Goal: Transaction & Acquisition: Purchase product/service

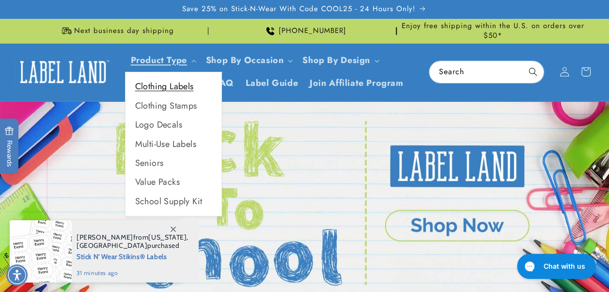
click at [179, 88] on link "Clothing Labels" at bounding box center [174, 86] width 96 height 19
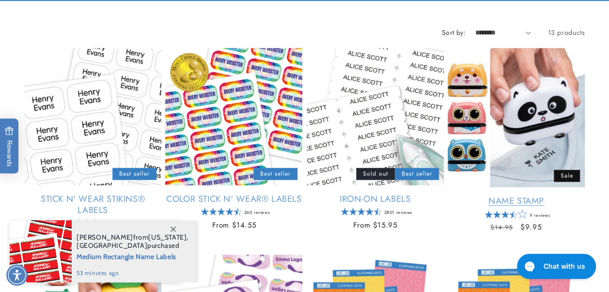
click at [534, 204] on link "Name Stamp" at bounding box center [516, 200] width 137 height 11
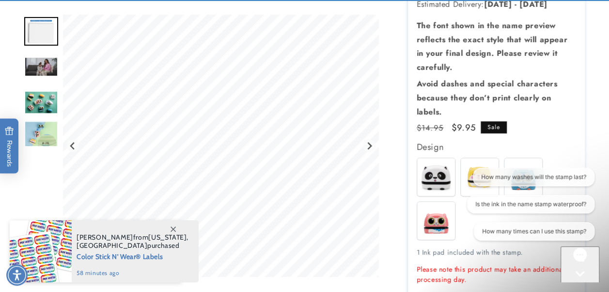
scroll to position [242, 0]
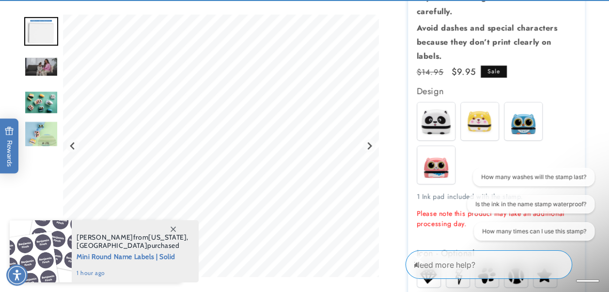
click at [439, 124] on img at bounding box center [436, 121] width 38 height 38
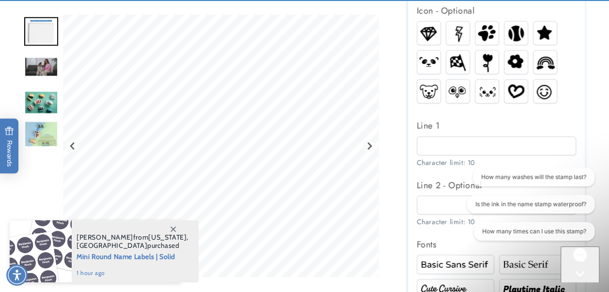
scroll to position [533, 0]
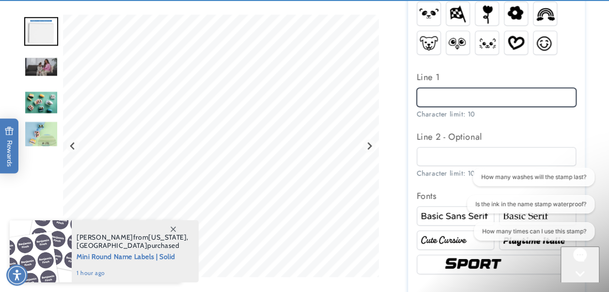
click at [461, 98] on input "Line 1" at bounding box center [497, 97] width 160 height 19
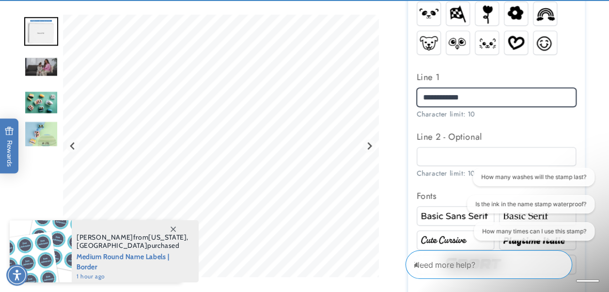
type input "**********"
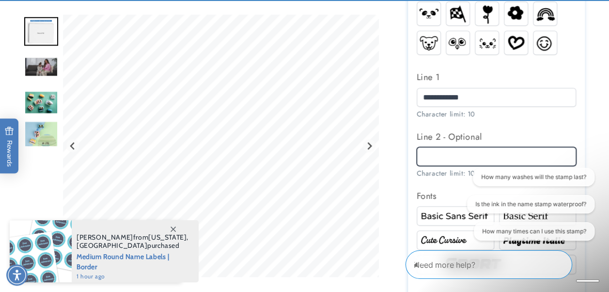
click at [442, 157] on input "Line 2 - Optional" at bounding box center [497, 156] width 160 height 19
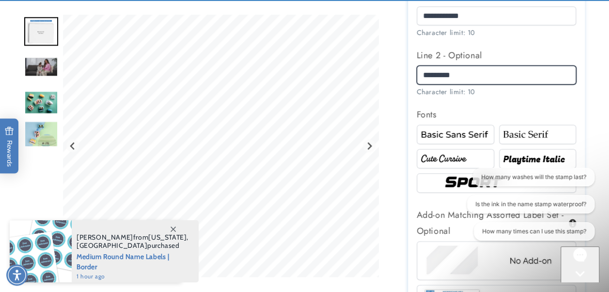
scroll to position [630, 0]
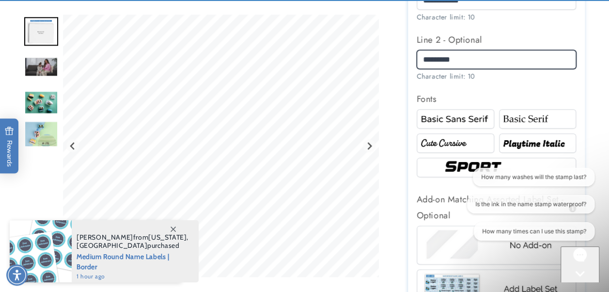
type input "*********"
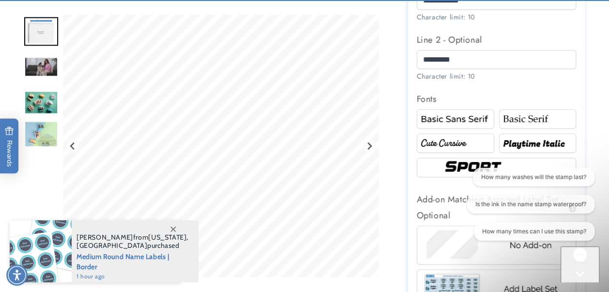
click at [523, 147] on img at bounding box center [538, 143] width 75 height 13
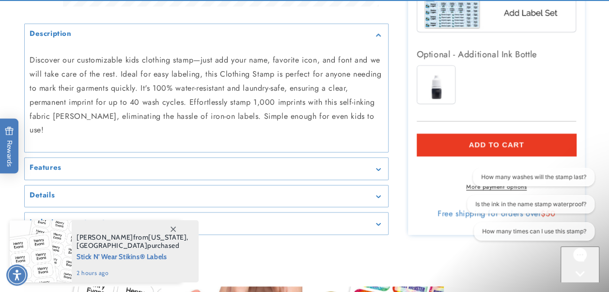
scroll to position [921, 0]
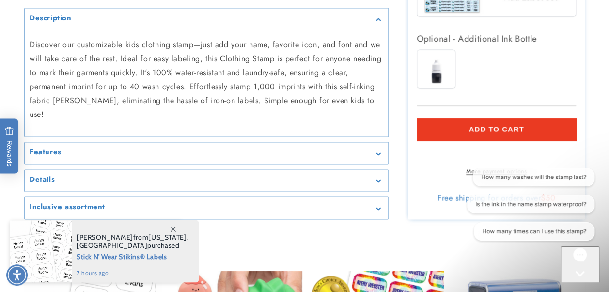
click at [486, 126] on span "Add to cart" at bounding box center [496, 129] width 55 height 9
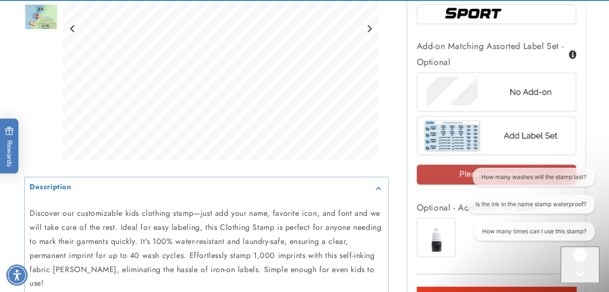
scroll to position [821, 0]
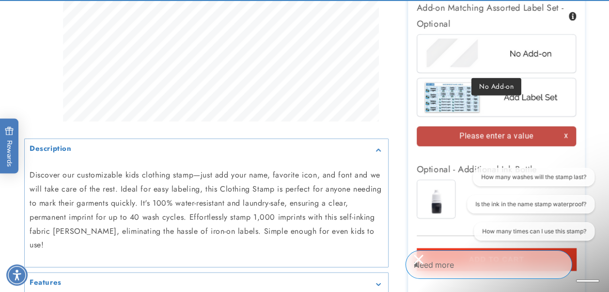
click at [522, 61] on img at bounding box center [496, 53] width 151 height 38
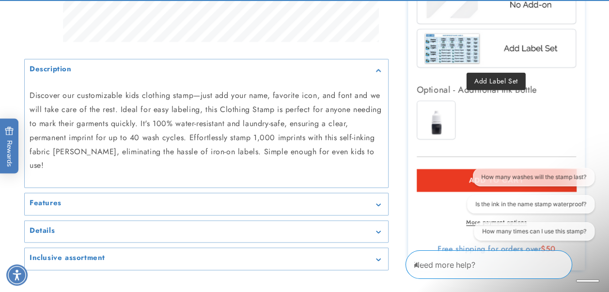
scroll to position [967, 0]
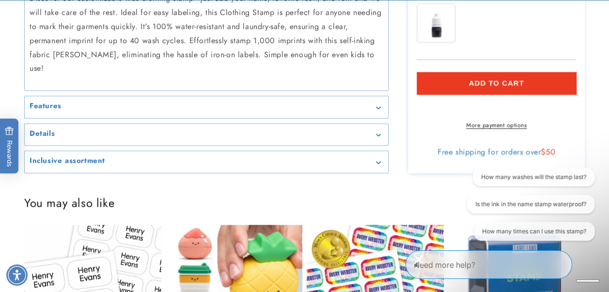
click at [501, 82] on span "Add to cart" at bounding box center [496, 83] width 55 height 9
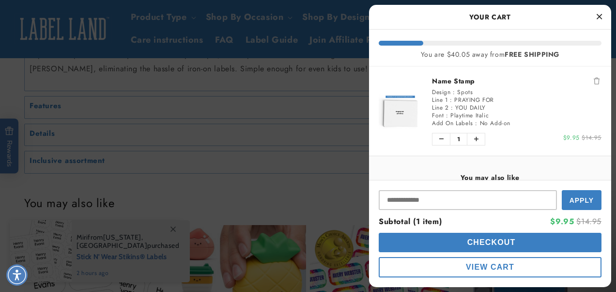
click at [601, 14] on icon "Close Cart" at bounding box center [599, 16] width 5 height 9
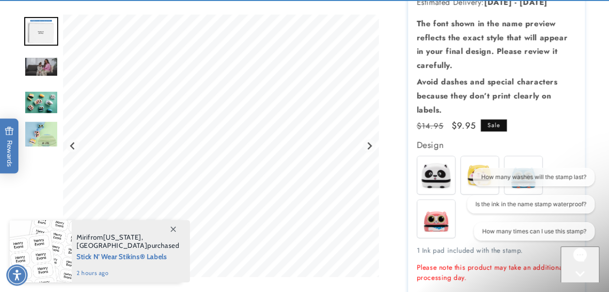
scroll to position [242, 0]
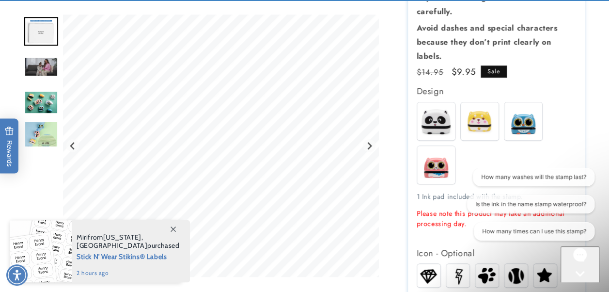
click at [490, 119] on img at bounding box center [480, 121] width 38 height 38
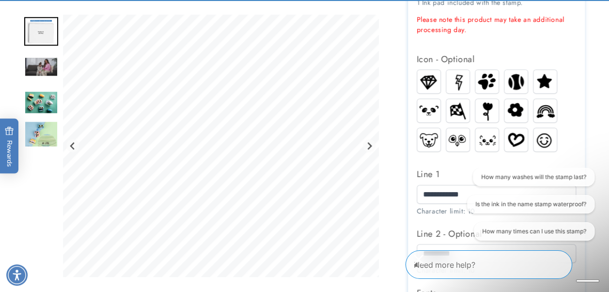
scroll to position [533, 0]
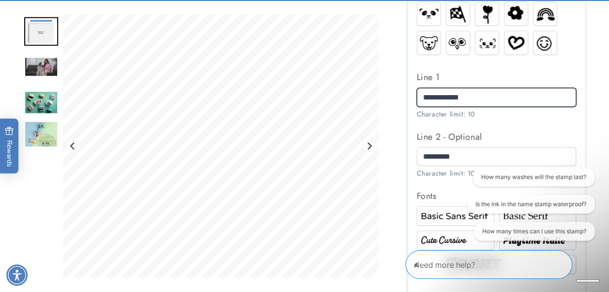
drag, startPoint x: 488, startPoint y: 95, endPoint x: 424, endPoint y: 97, distance: 65.0
click at [424, 97] on input "**********" at bounding box center [497, 97] width 160 height 19
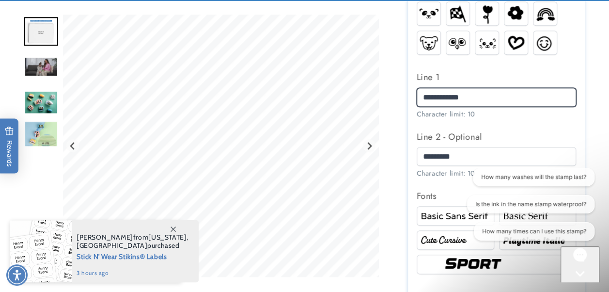
type input "**********"
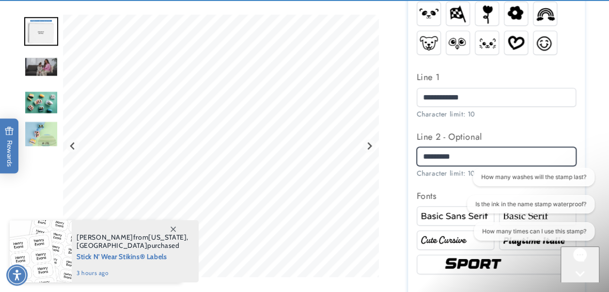
drag, startPoint x: 474, startPoint y: 157, endPoint x: 400, endPoint y: 155, distance: 73.7
click at [400, 155] on div "Name Stamp Name Stamp 9 Reviews Estimated Delivery: Sep 17 - Sep 23 The font sh…" at bounding box center [487, 94] width 196 height 1026
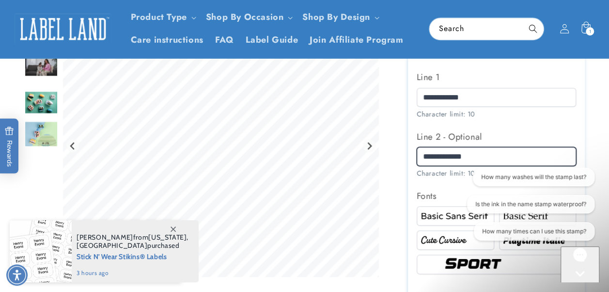
type input "**********"
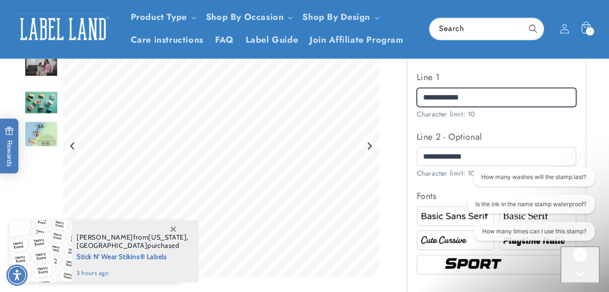
click at [485, 97] on input "**********" at bounding box center [497, 97] width 160 height 19
type input "**********"
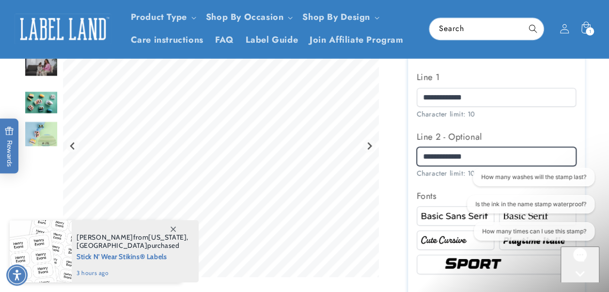
click at [487, 155] on input "**********" at bounding box center [497, 156] width 160 height 19
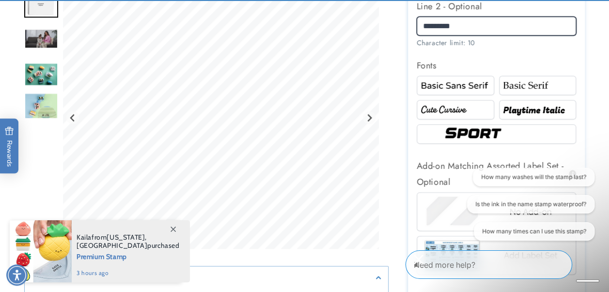
scroll to position [678, 0]
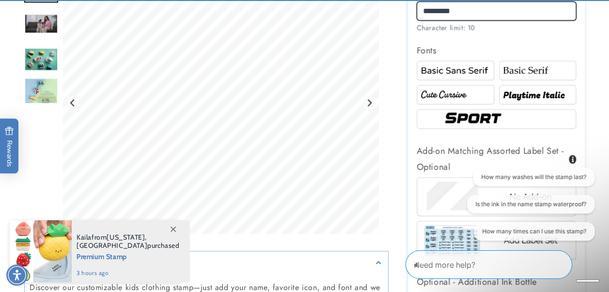
type input "********"
click at [467, 120] on img at bounding box center [496, 119] width 110 height 18
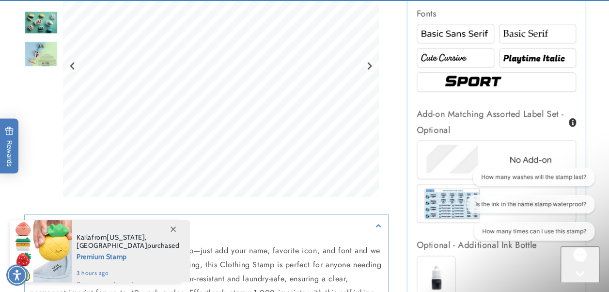
scroll to position [727, 0]
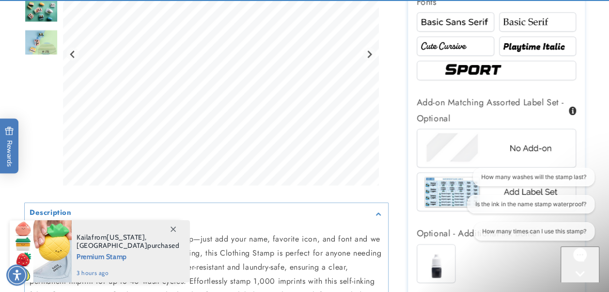
click at [464, 141] on img at bounding box center [496, 148] width 151 height 38
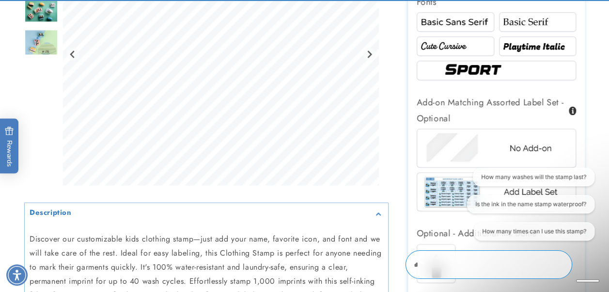
scroll to position [824, 0]
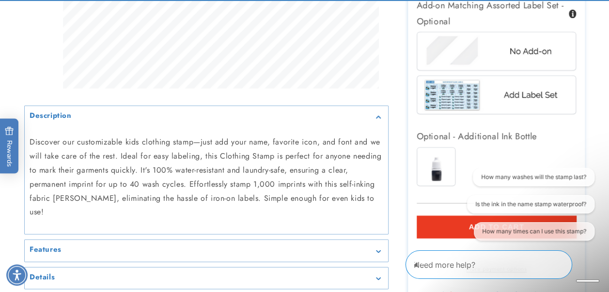
click at [453, 224] on button "Add to cart" at bounding box center [497, 226] width 160 height 22
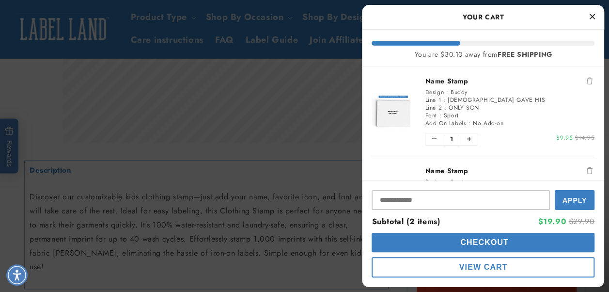
scroll to position [678, 0]
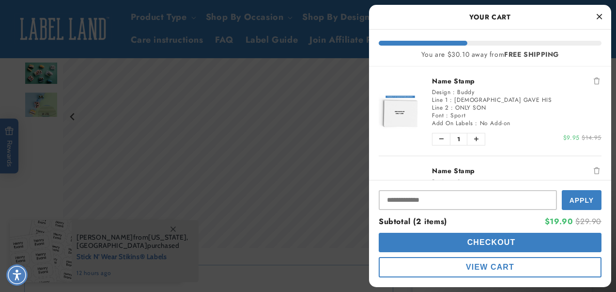
click at [599, 16] on icon "Close Cart" at bounding box center [599, 16] width 5 height 9
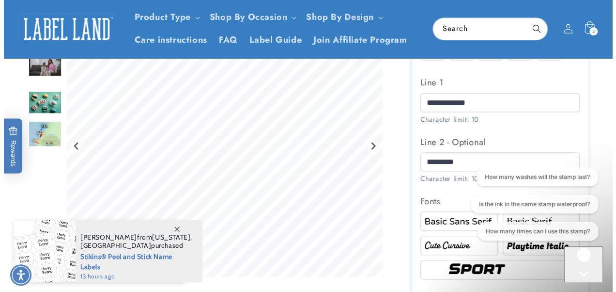
scroll to position [485, 0]
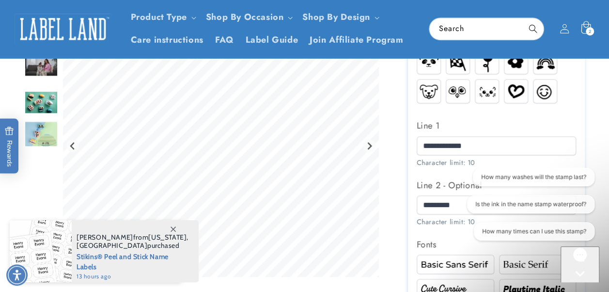
click at [586, 29] on div "2 2 items" at bounding box center [590, 31] width 8 height 8
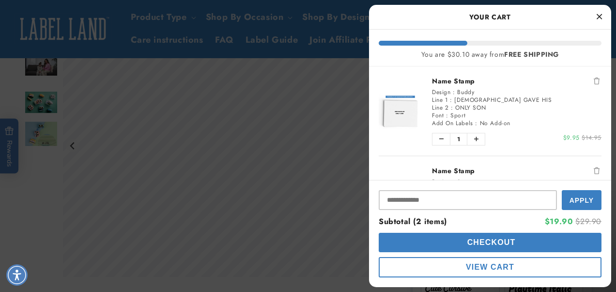
click at [492, 242] on span "Checkout" at bounding box center [490, 242] width 51 height 8
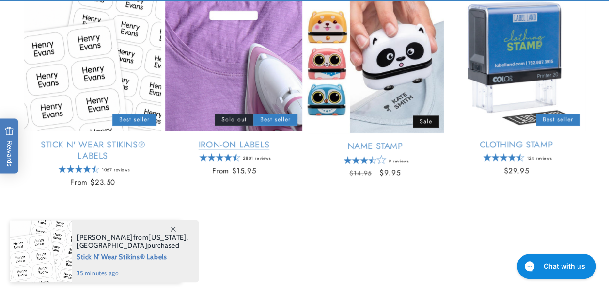
scroll to position [388, 0]
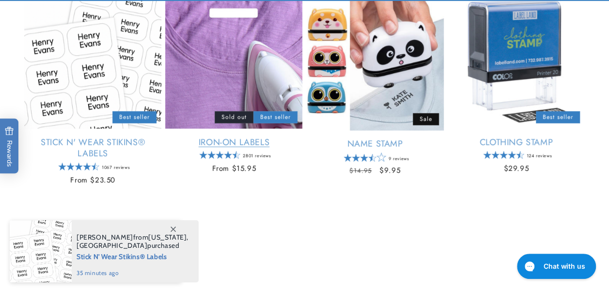
click at [238, 140] on link "Iron-On Labels" at bounding box center [233, 142] width 137 height 11
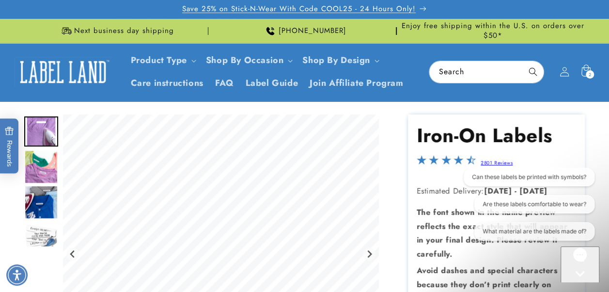
click at [249, 9] on span "Save 25% on Stick-N-Wear With Code COOL25 - 24 Hours Only!" at bounding box center [299, 9] width 234 height 10
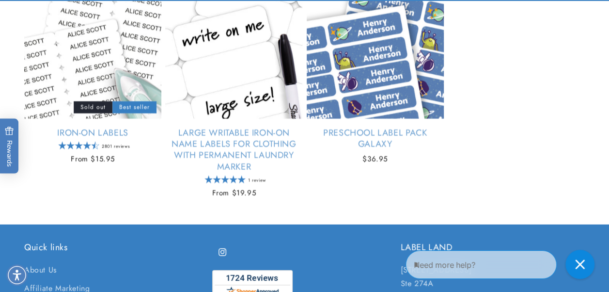
scroll to position [1260, 0]
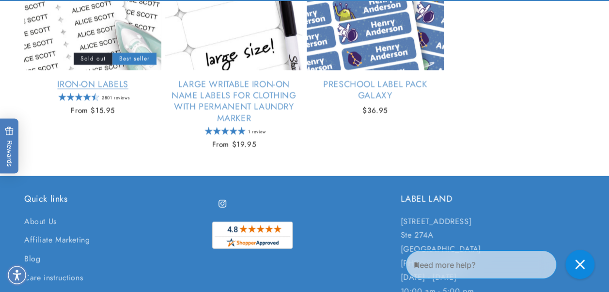
click at [94, 81] on link "Iron-On Labels" at bounding box center [92, 84] width 137 height 11
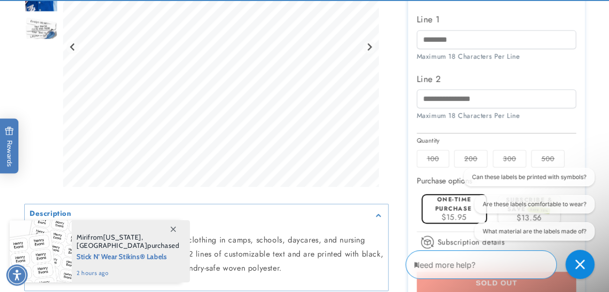
click at [540, 153] on label "500 Variant sold out or unavailable" at bounding box center [547, 158] width 33 height 17
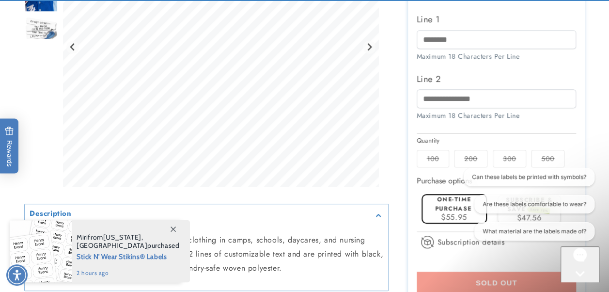
click at [436, 157] on label "100 Variant sold out or unavailable" at bounding box center [433, 158] width 32 height 17
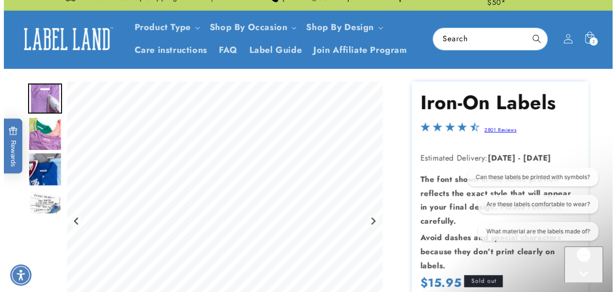
scroll to position [48, 0]
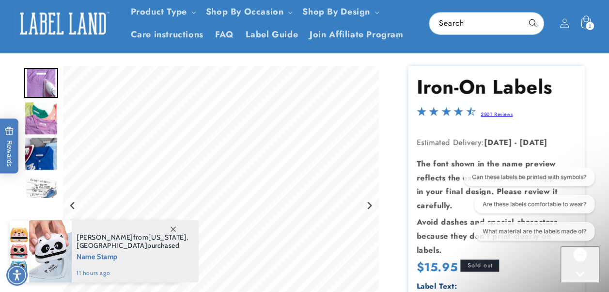
click at [589, 23] on span "2" at bounding box center [590, 26] width 3 height 8
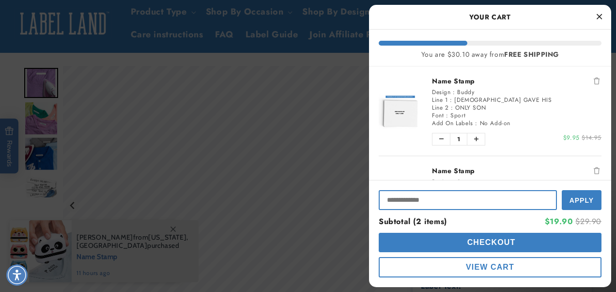
click at [450, 198] on input "Input Discount" at bounding box center [468, 200] width 178 height 20
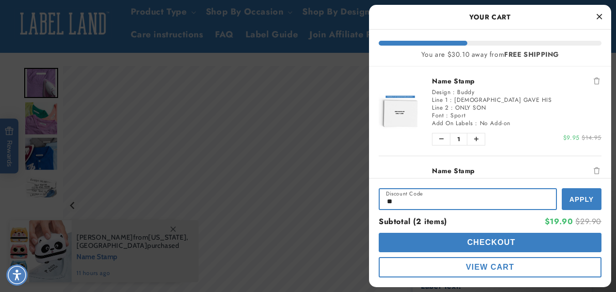
type input "*"
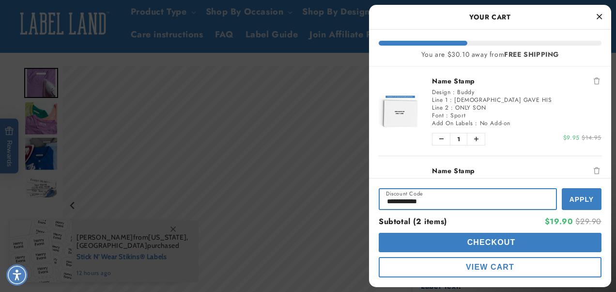
type input "**********"
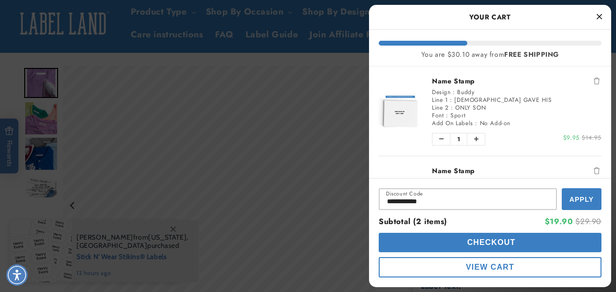
click at [573, 196] on span "Apply" at bounding box center [582, 199] width 24 height 8
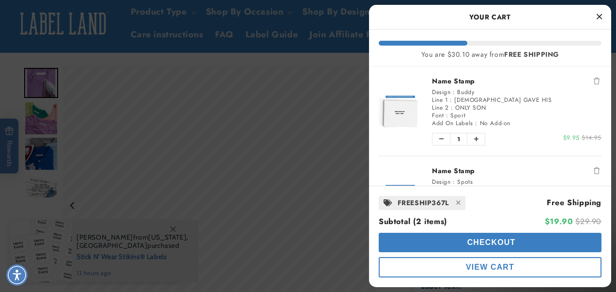
click at [491, 244] on span "Checkout" at bounding box center [490, 242] width 51 height 8
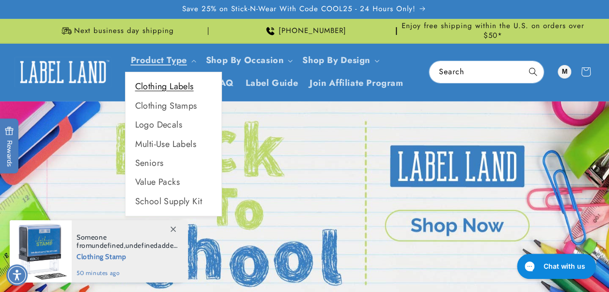
click at [178, 87] on link "Clothing Labels" at bounding box center [174, 86] width 96 height 19
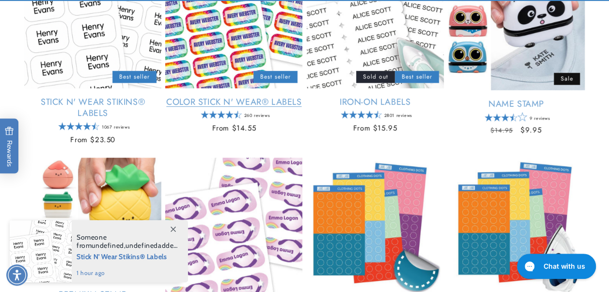
click at [223, 102] on link "Color Stick N' Wear® Labels" at bounding box center [233, 101] width 137 height 11
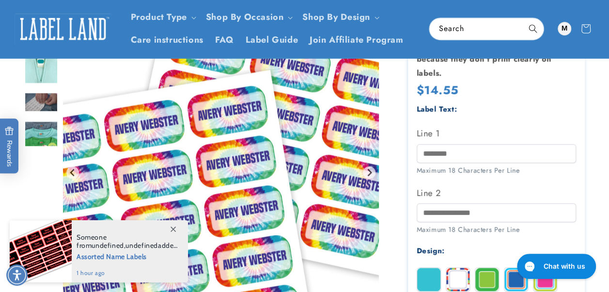
scroll to position [242, 0]
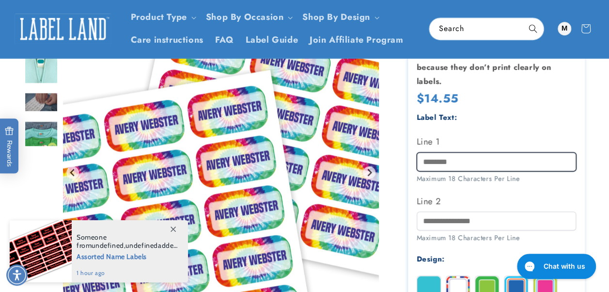
drag, startPoint x: 472, startPoint y: 163, endPoint x: 406, endPoint y: 167, distance: 66.5
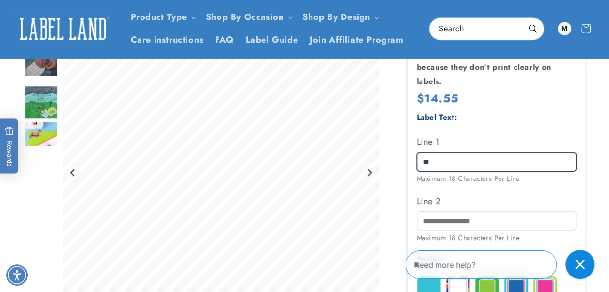
type input "*"
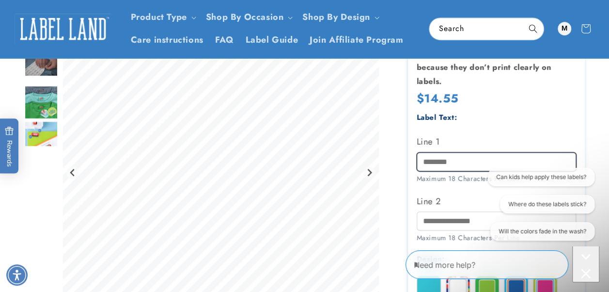
scroll to position [0, 0]
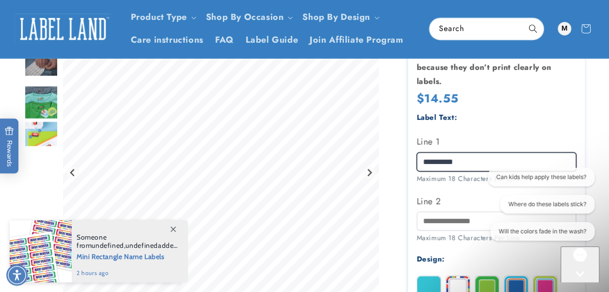
type input "*********"
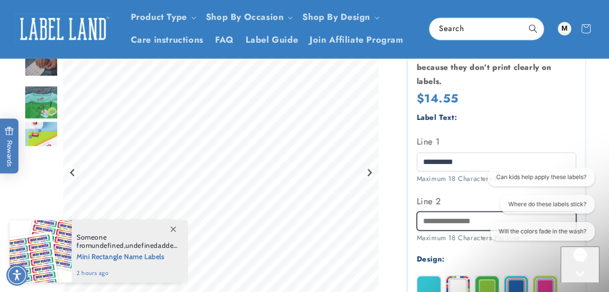
click at [438, 222] on input "Line 2" at bounding box center [497, 220] width 160 height 19
type input "*"
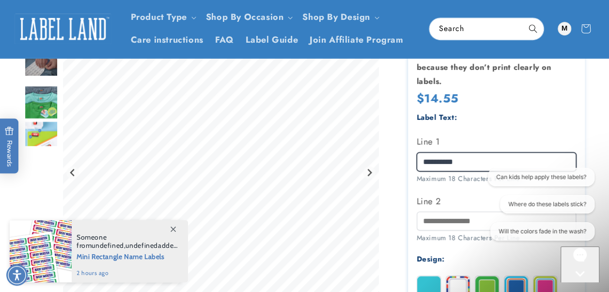
click at [459, 157] on input "*********" at bounding box center [497, 161] width 160 height 19
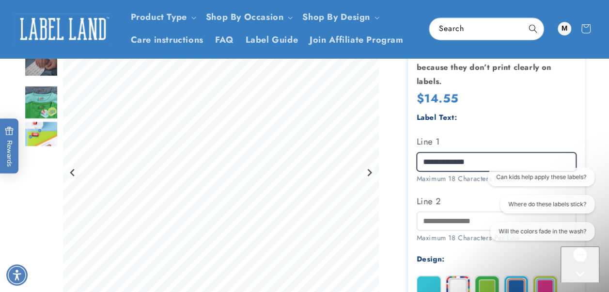
type input "**********"
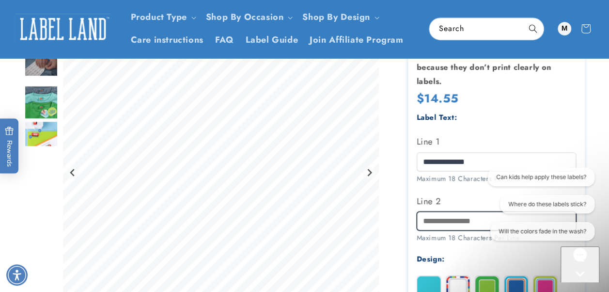
click at [438, 222] on input "Line 2" at bounding box center [497, 220] width 160 height 19
type input "*"
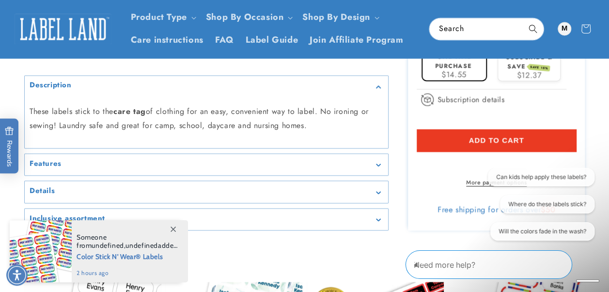
scroll to position [630, 0]
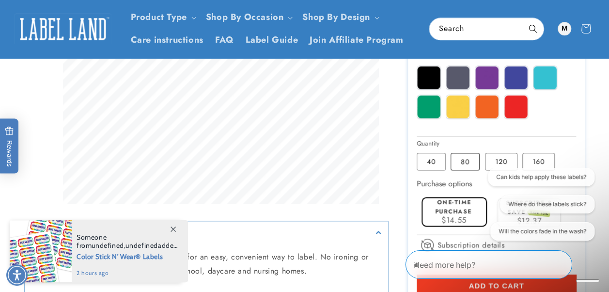
type input "**********"
click at [466, 161] on label "80 Variant sold out or unavailable" at bounding box center [465, 161] width 29 height 17
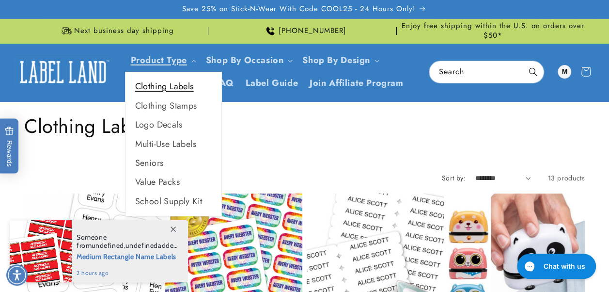
click at [176, 87] on link "Clothing Labels" at bounding box center [174, 86] width 96 height 19
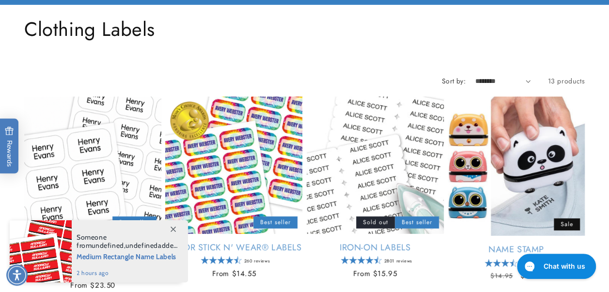
scroll to position [145, 0]
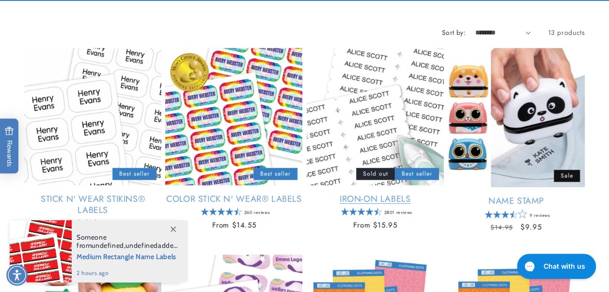
click at [380, 199] on link "Iron-On Labels" at bounding box center [375, 198] width 137 height 11
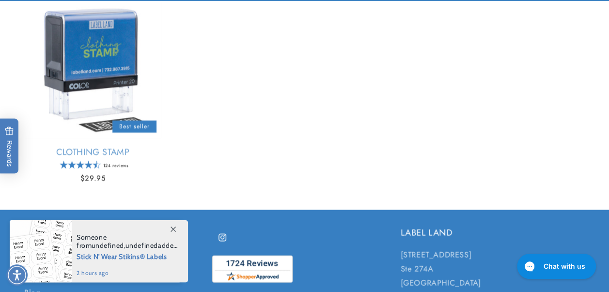
scroll to position [824, 0]
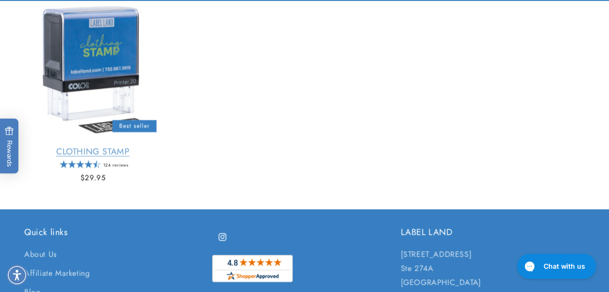
click at [114, 154] on link "Clothing Stamp" at bounding box center [92, 151] width 137 height 11
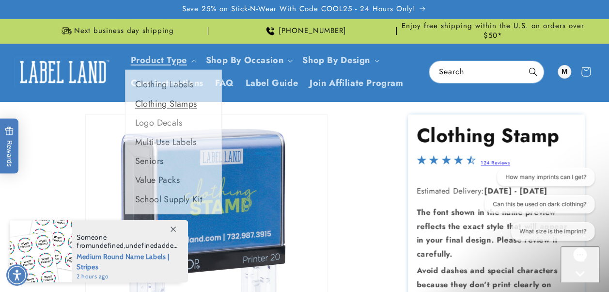
click at [179, 106] on link "Clothing Stamps" at bounding box center [174, 105] width 96 height 19
